Goal: Find specific page/section: Find specific page/section

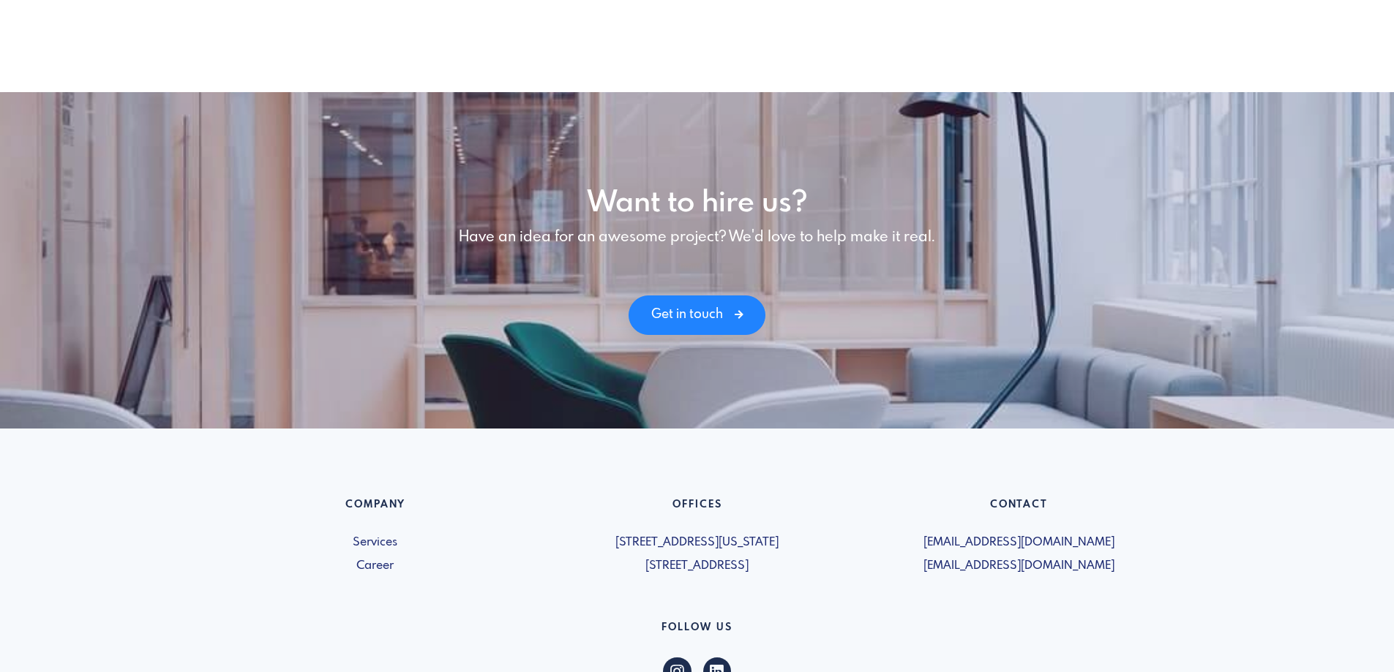
scroll to position [2022, 0]
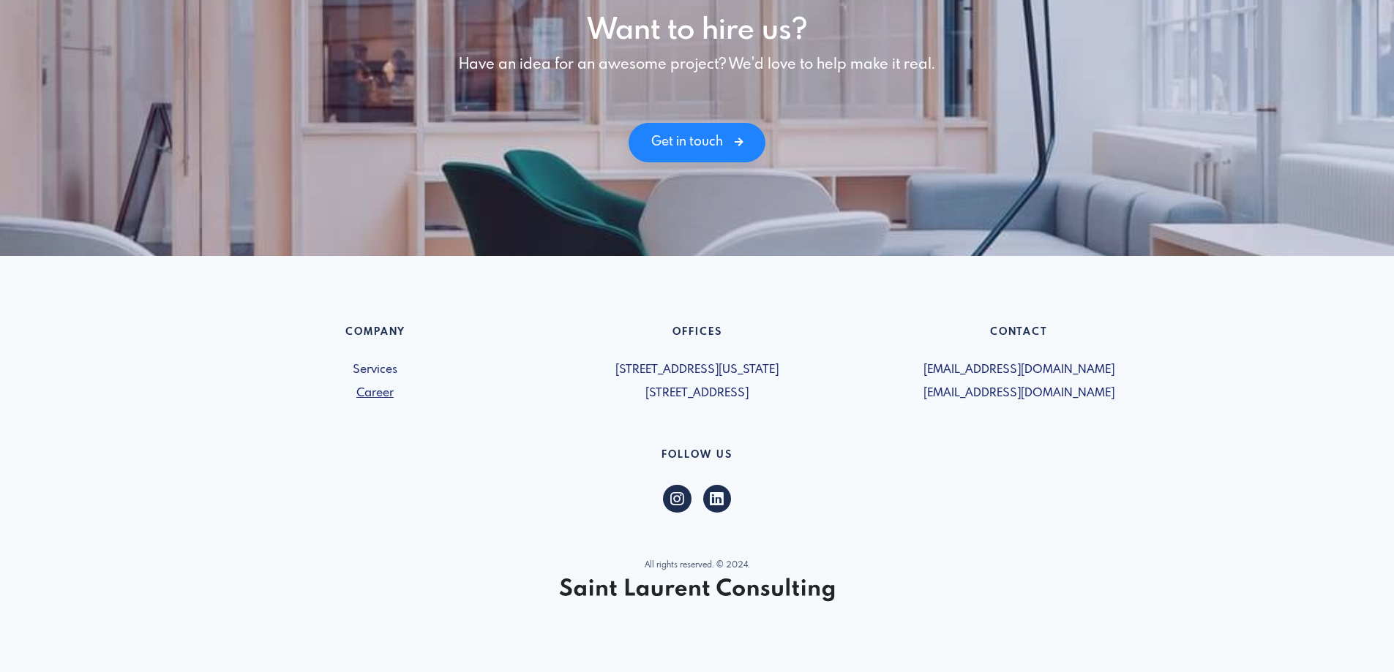
click at [374, 397] on link "Career" at bounding box center [375, 394] width 304 height 18
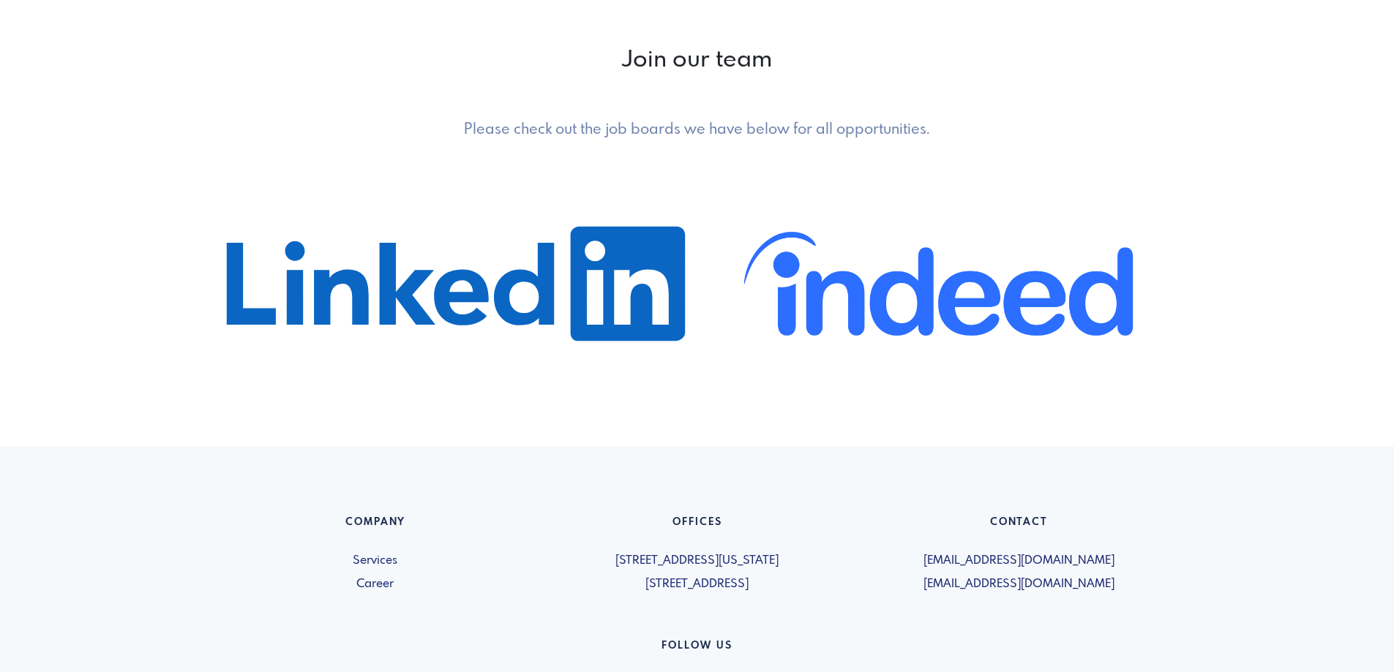
scroll to position [935, 0]
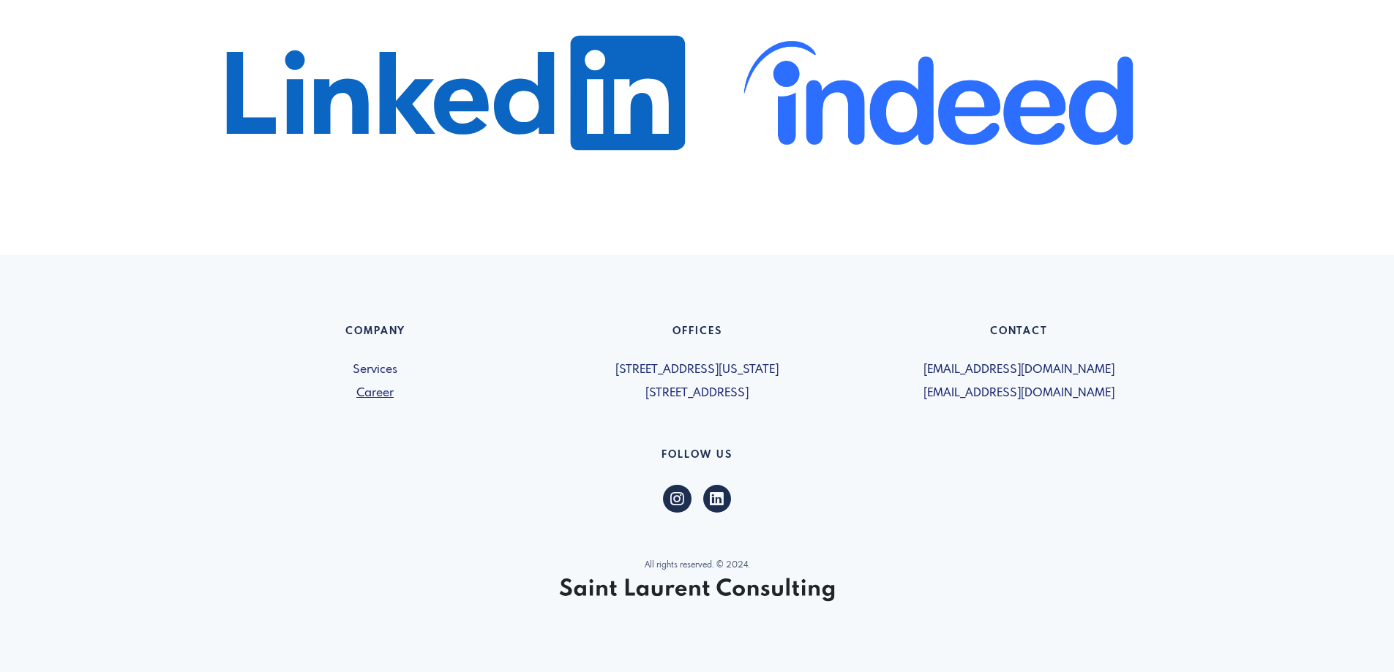
click at [375, 396] on link "Career" at bounding box center [375, 394] width 304 height 18
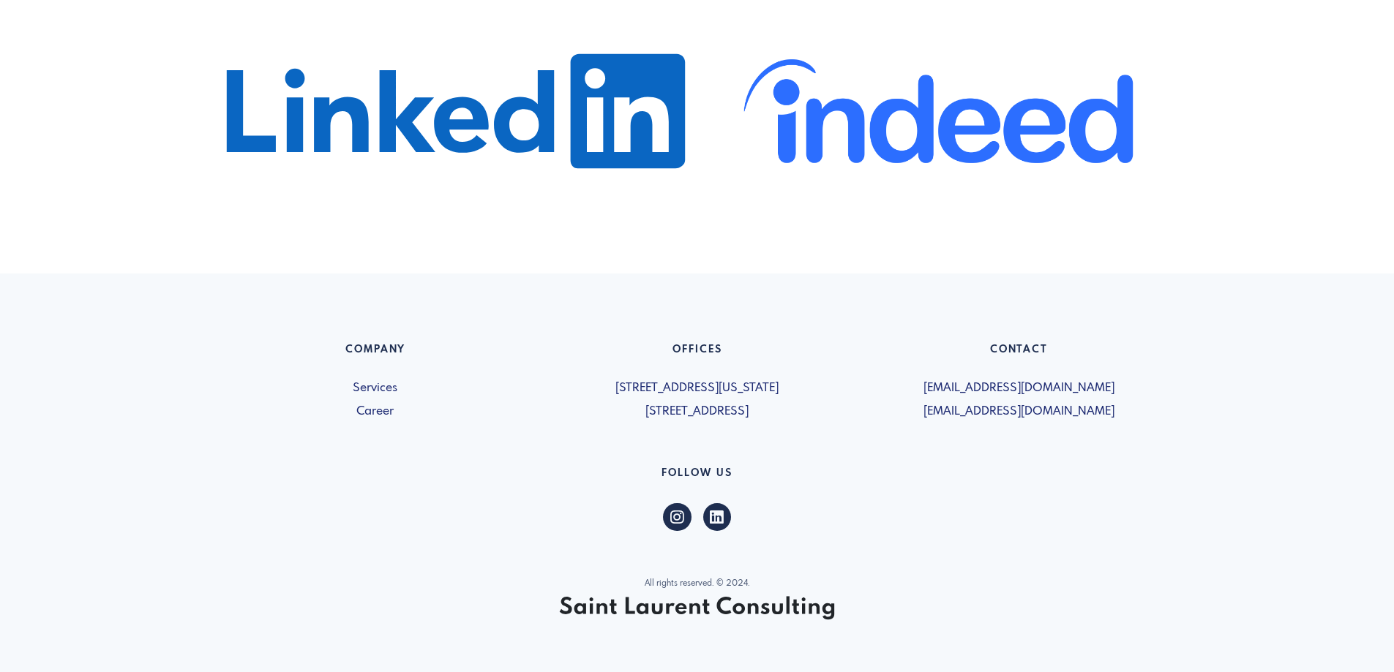
scroll to position [935, 0]
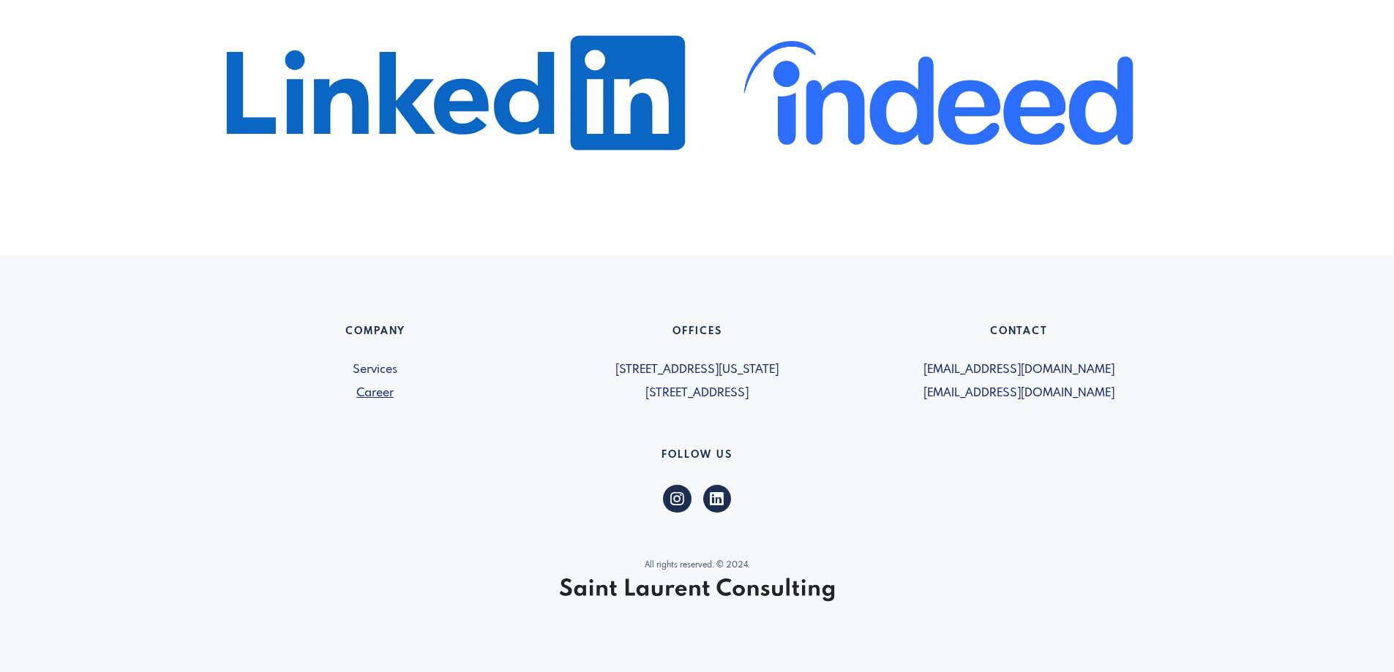
click at [379, 393] on link "Career" at bounding box center [375, 394] width 304 height 18
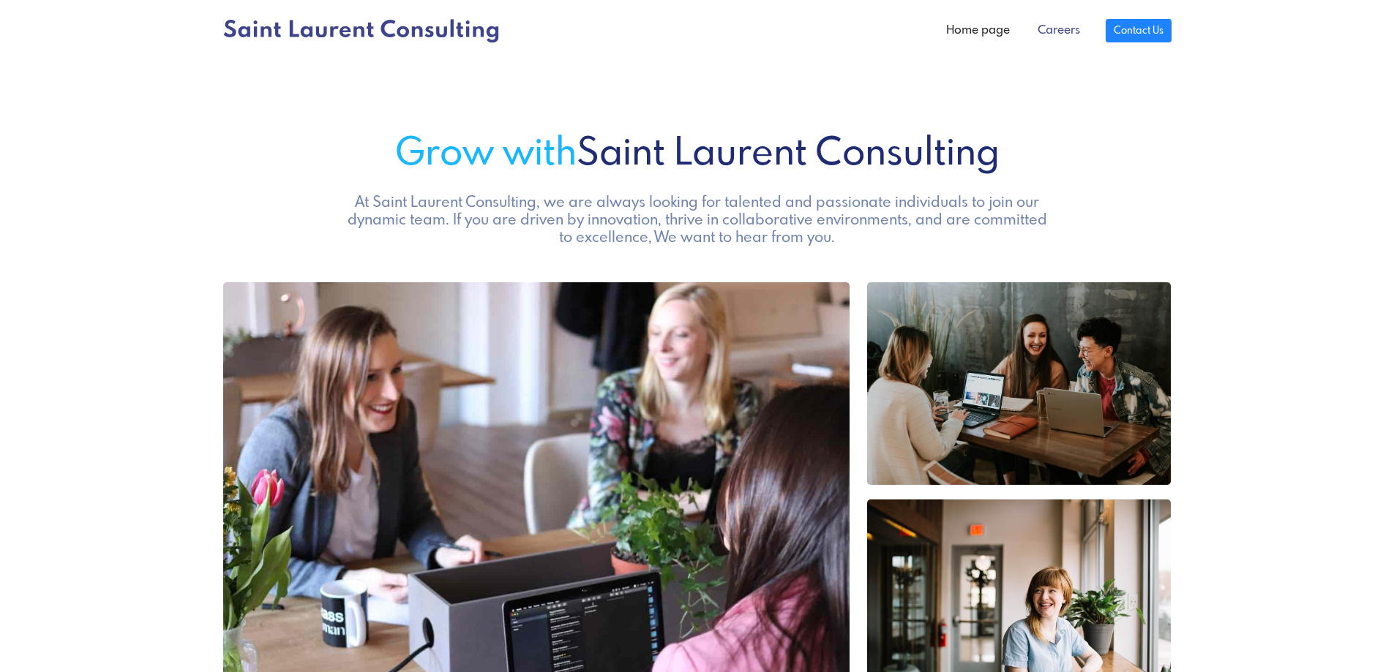
click at [1057, 40] on link "Careers" at bounding box center [1059, 30] width 70 height 29
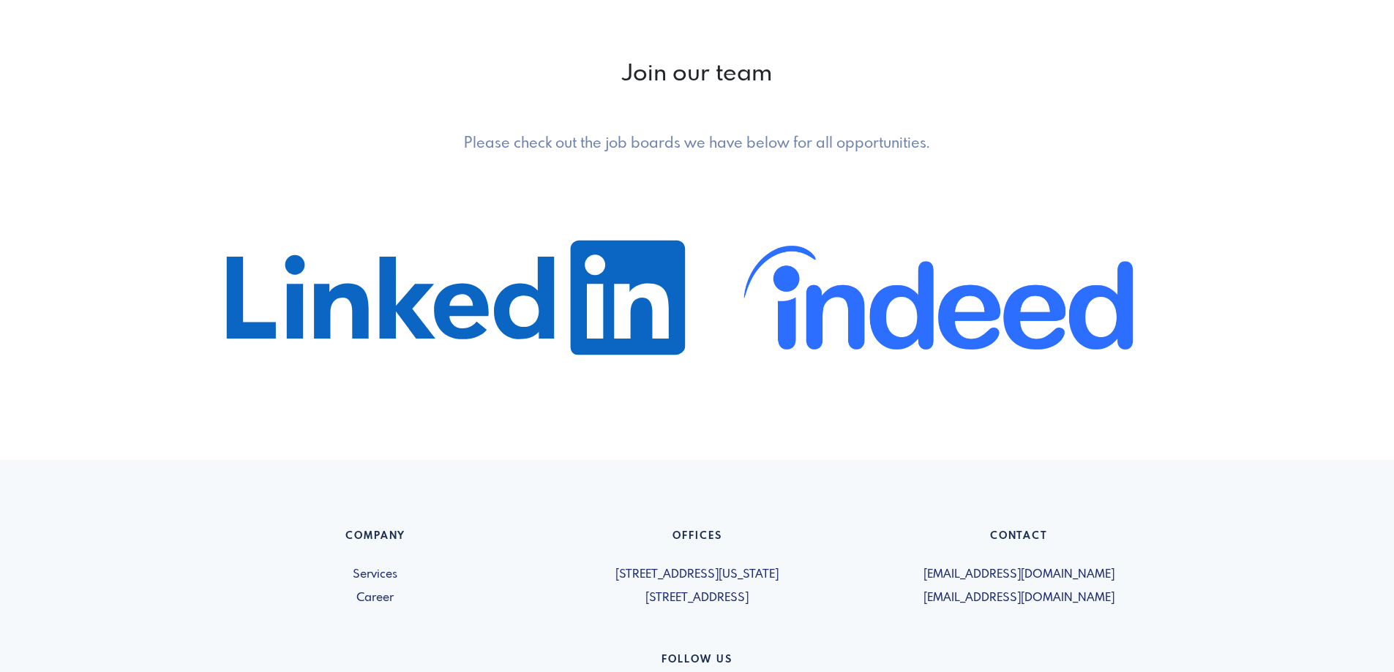
scroll to position [732, 0]
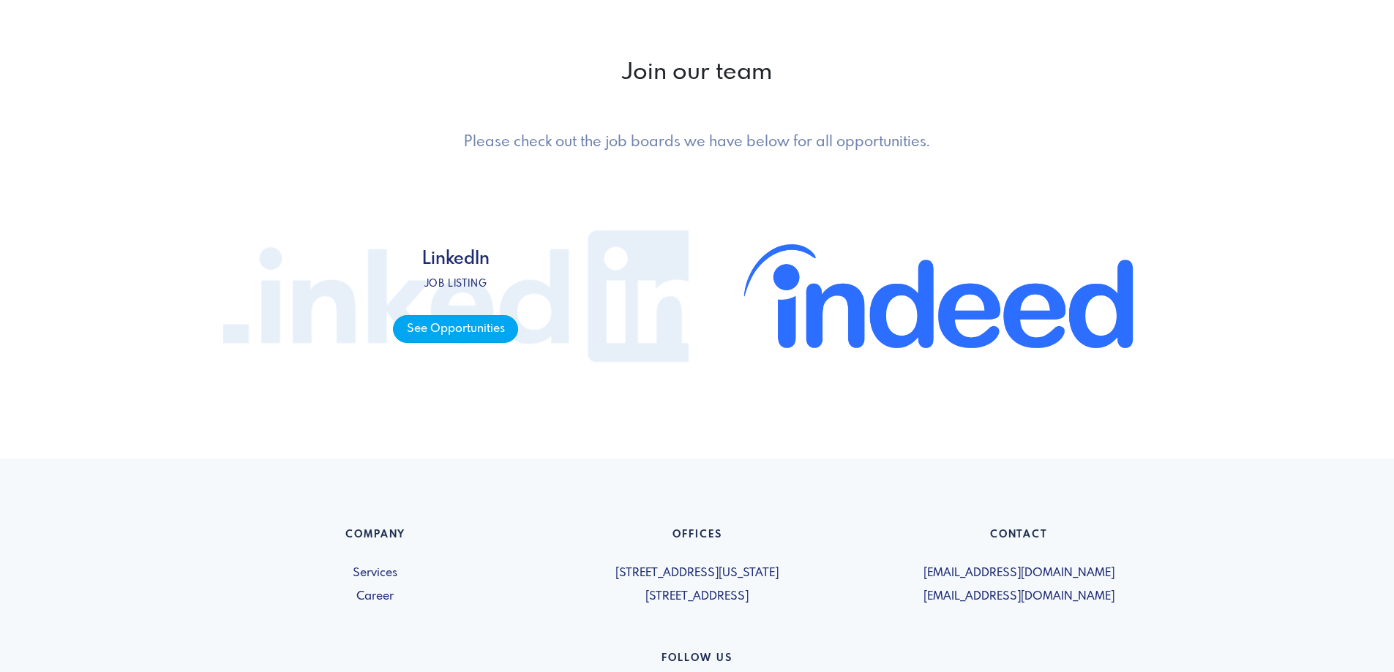
click at [465, 334] on span "See Opportunities" at bounding box center [455, 329] width 125 height 29
click at [488, 337] on span "See Opportunities" at bounding box center [455, 329] width 125 height 29
